Goal: Task Accomplishment & Management: Manage account settings

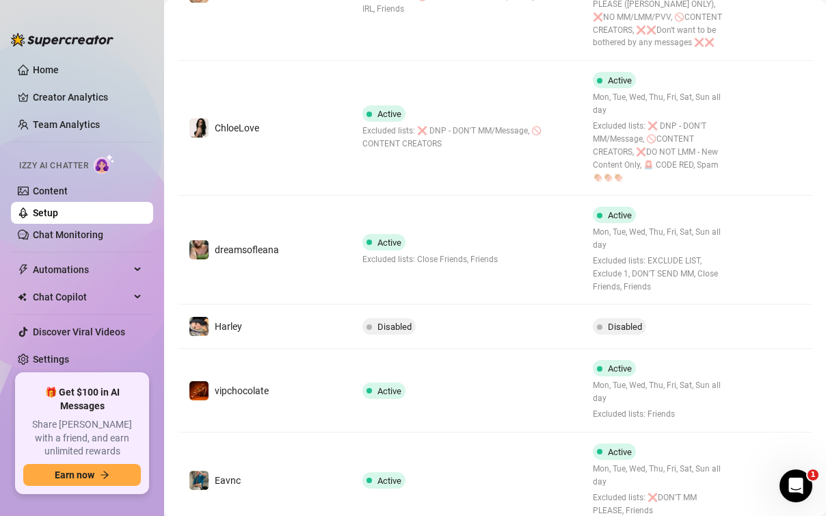
scroll to position [706, 0]
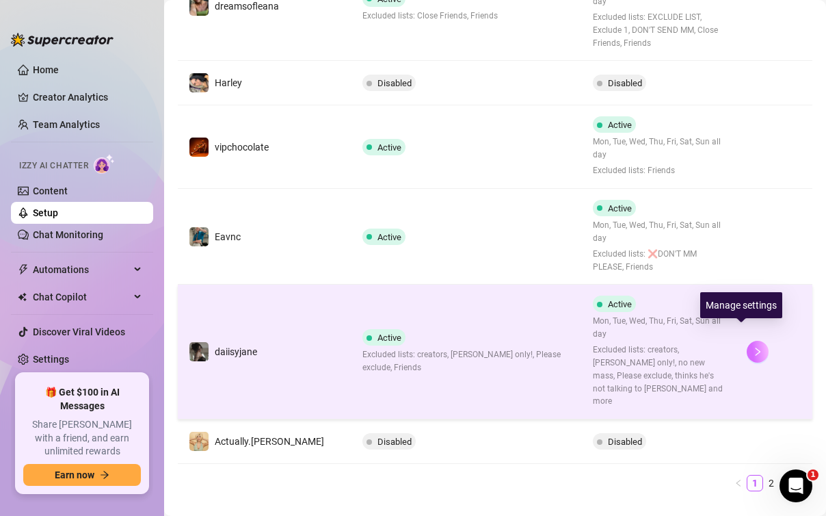
click at [753, 347] on icon "right" at bounding box center [758, 352] width 10 height 10
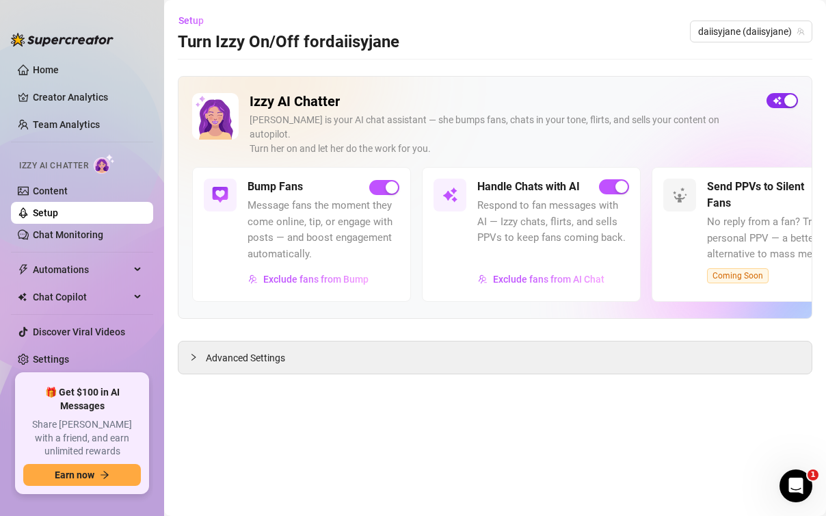
click at [789, 98] on div "button" at bounding box center [790, 100] width 12 height 12
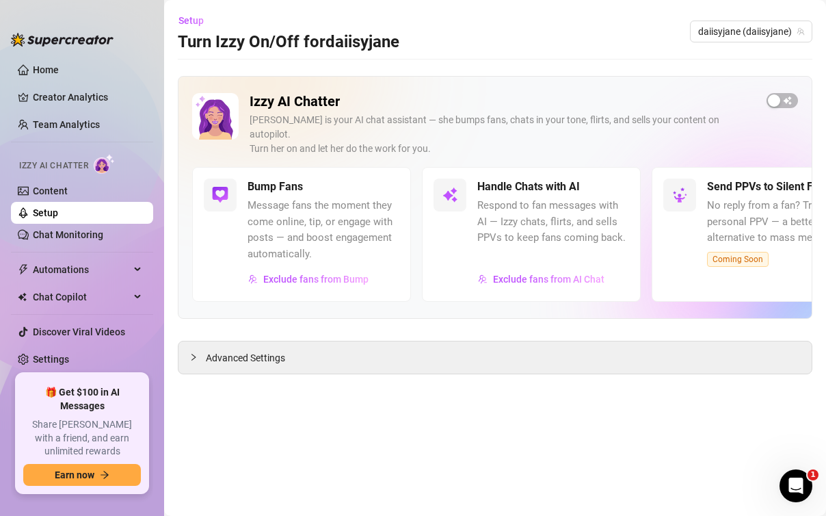
click at [777, 397] on main "Setup Turn Izzy On/Off for daiisyjane daiisyjane (daiisyjane) Izzy AI Chatter […" at bounding box center [495, 258] width 662 height 516
click at [745, 34] on span "daiisyjane (daiisyjane)" at bounding box center [751, 31] width 106 height 21
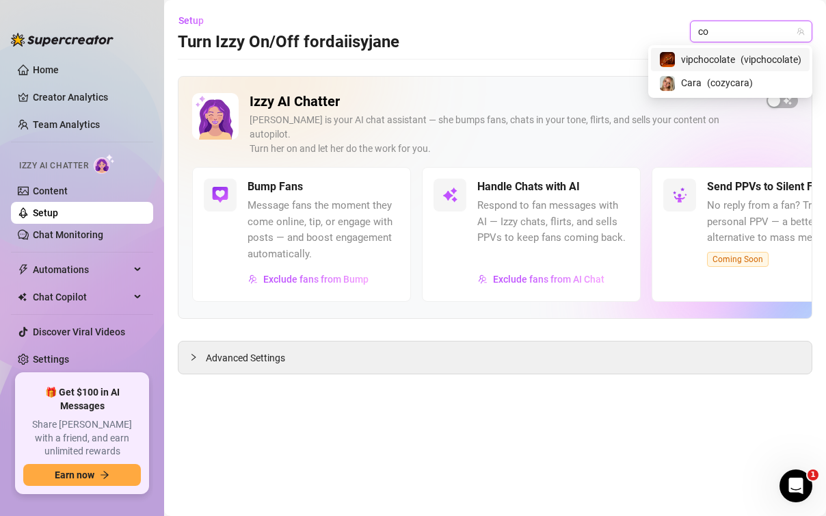
type input "coz"
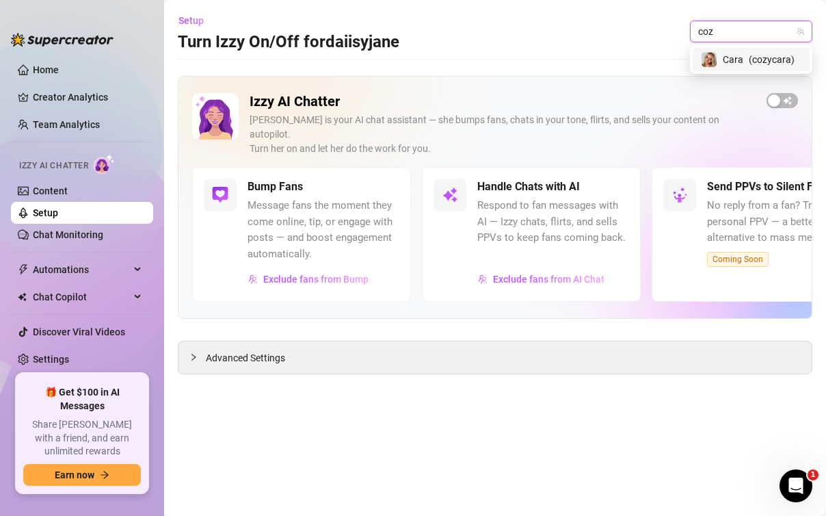
click at [736, 59] on span "Cara" at bounding box center [733, 59] width 21 height 15
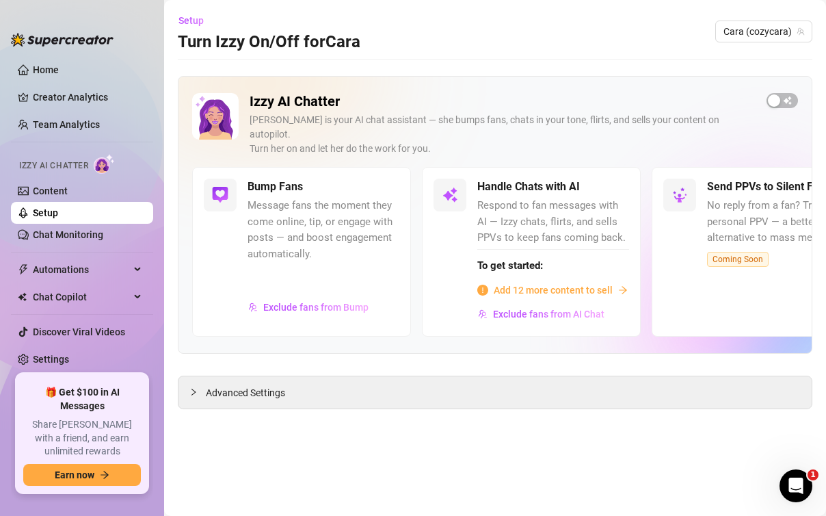
click at [762, 274] on div at bounding box center [783, 296] width 152 height 55
